Goal: Information Seeking & Learning: Learn about a topic

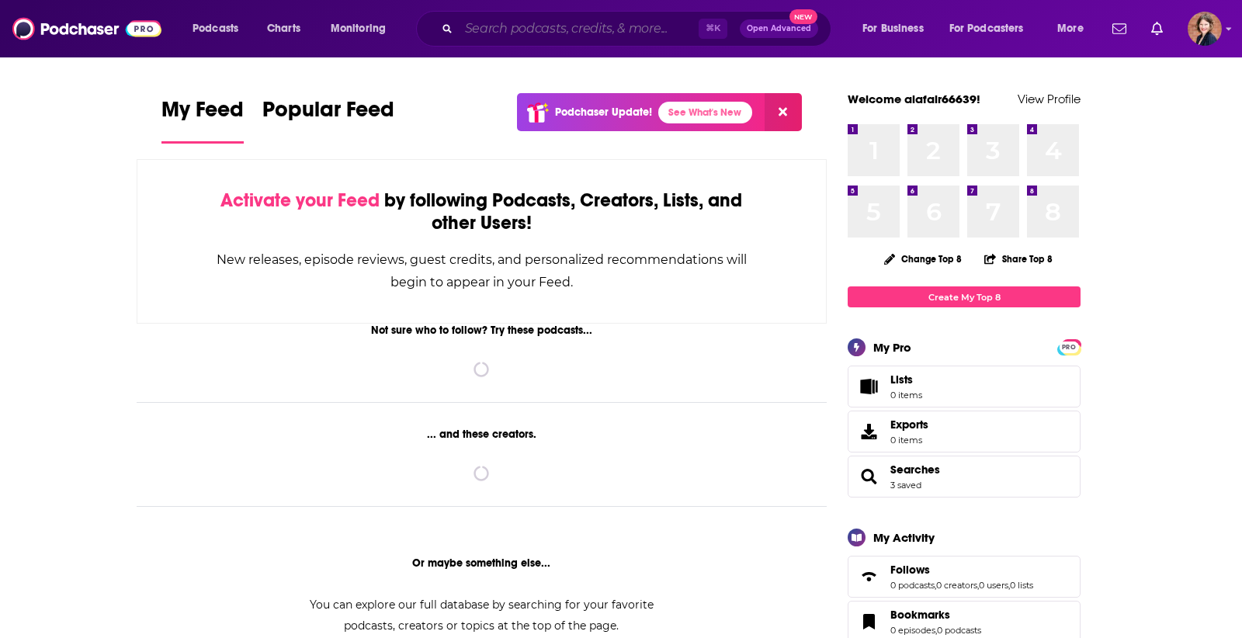
click at [554, 30] on input "Search podcasts, credits, & more..." at bounding box center [579, 28] width 240 height 25
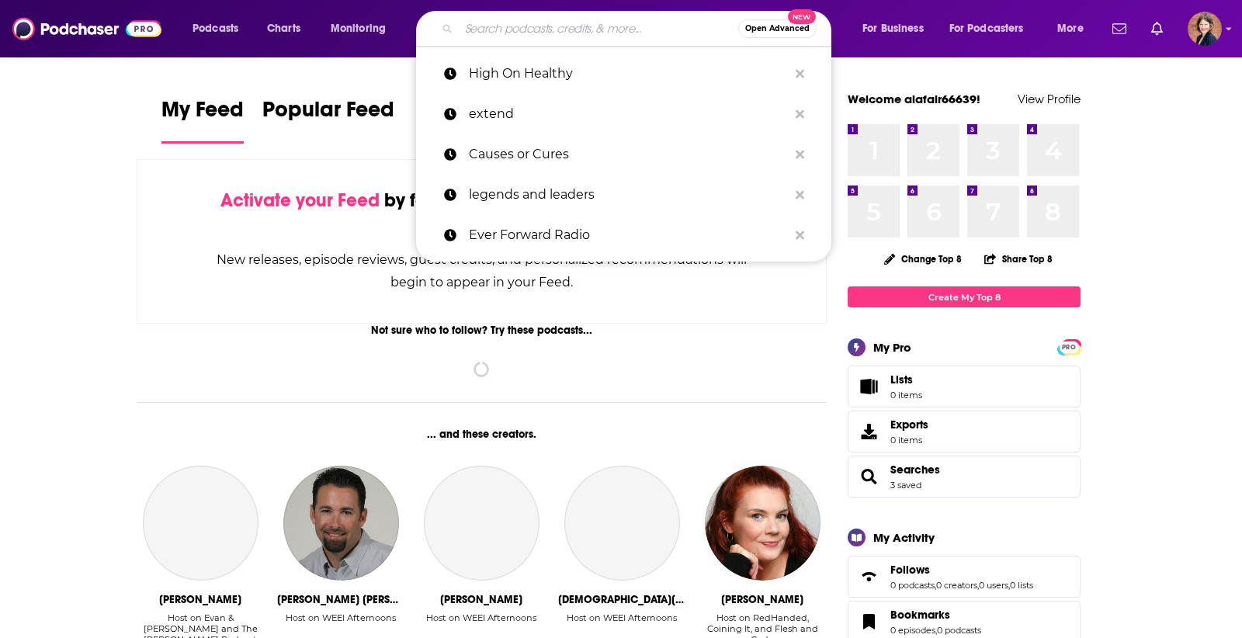
paste input "Plenty with [PERSON_NAME]"
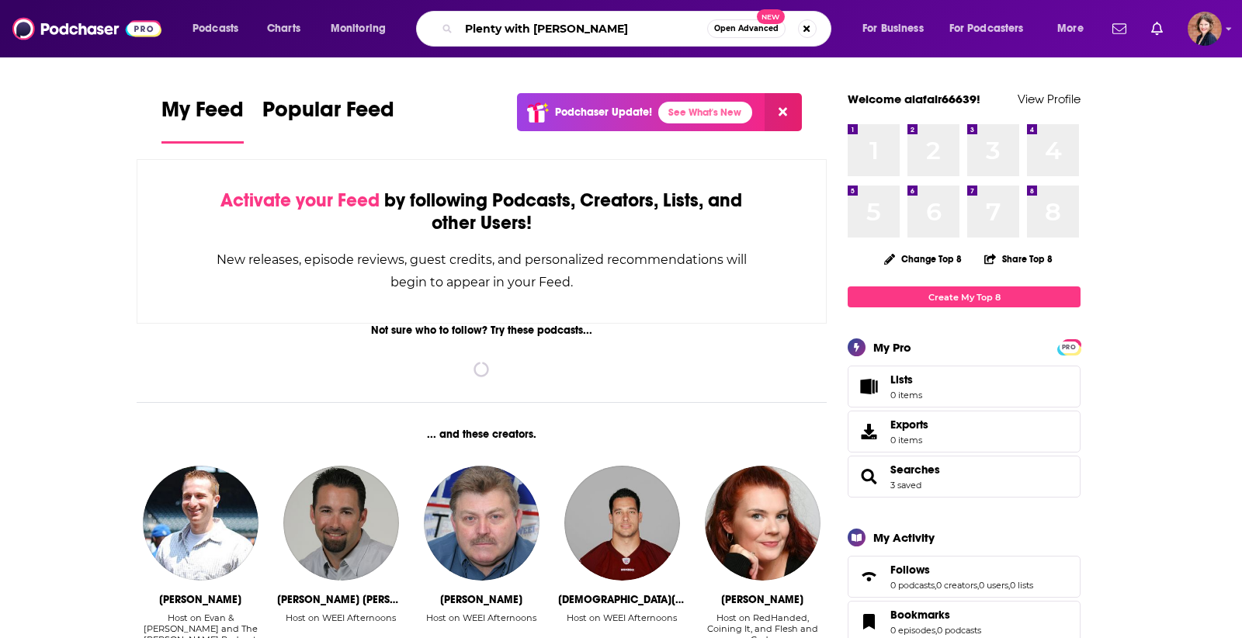
type input "Plenty with [PERSON_NAME]"
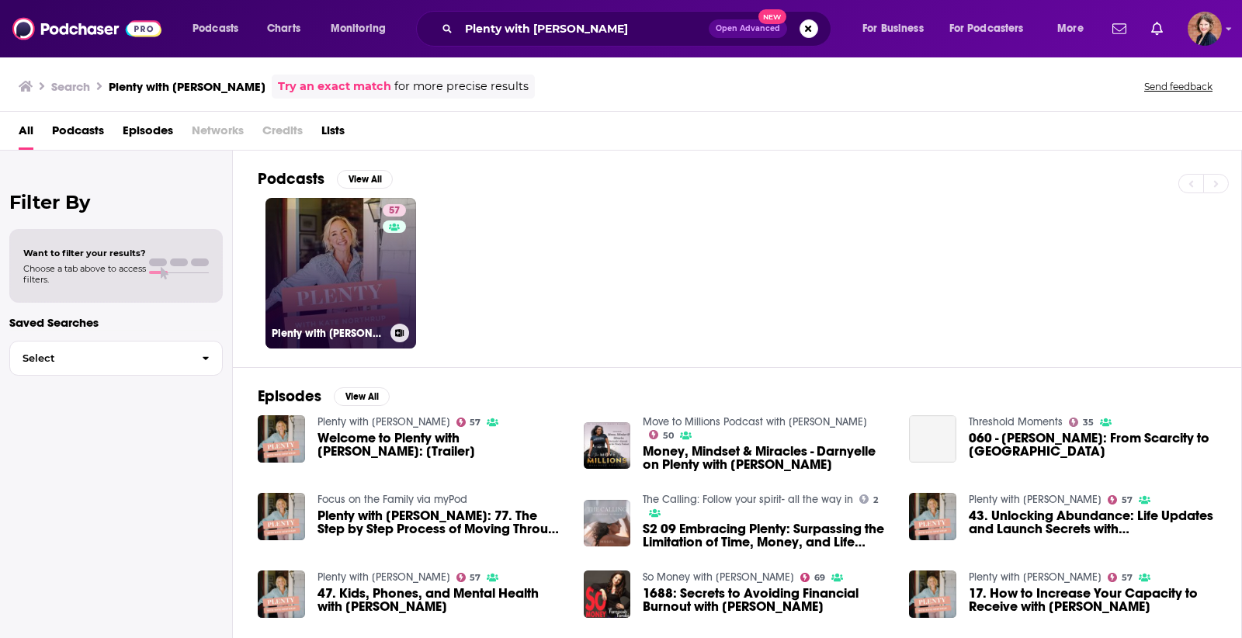
click at [328, 263] on link "57 Plenty with [PERSON_NAME]" at bounding box center [341, 273] width 151 height 151
